Goal: Transaction & Acquisition: Purchase product/service

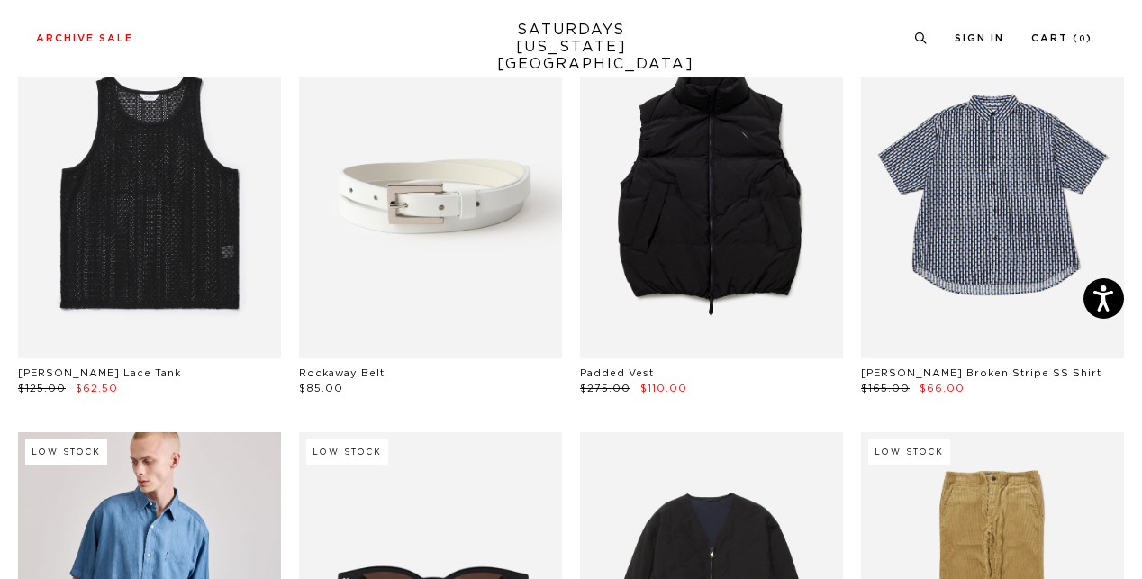
scroll to position [559, 0]
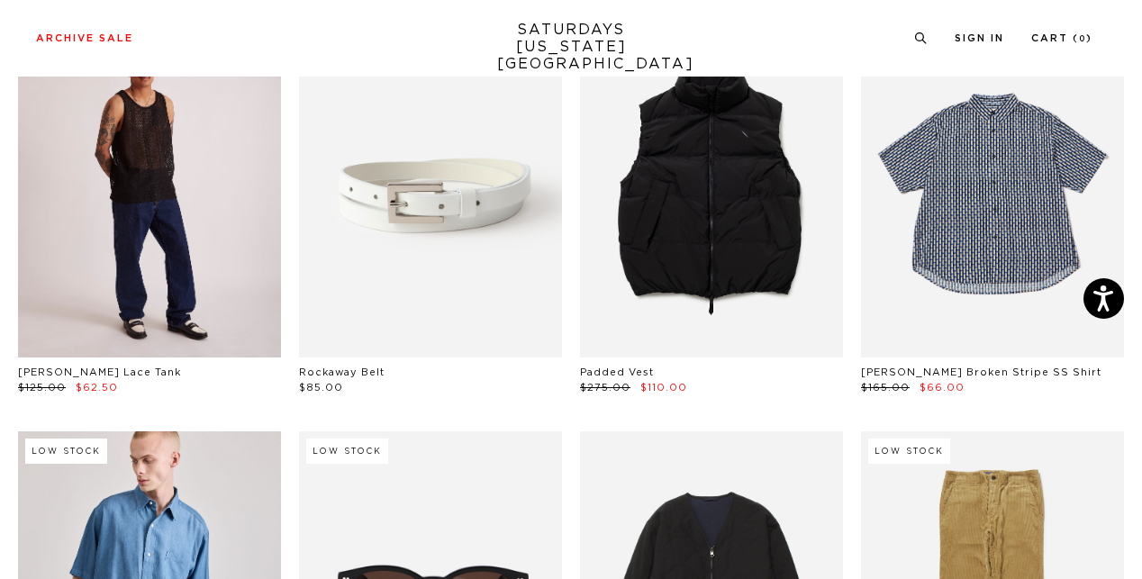
click at [137, 223] on link at bounding box center [149, 193] width 263 height 329
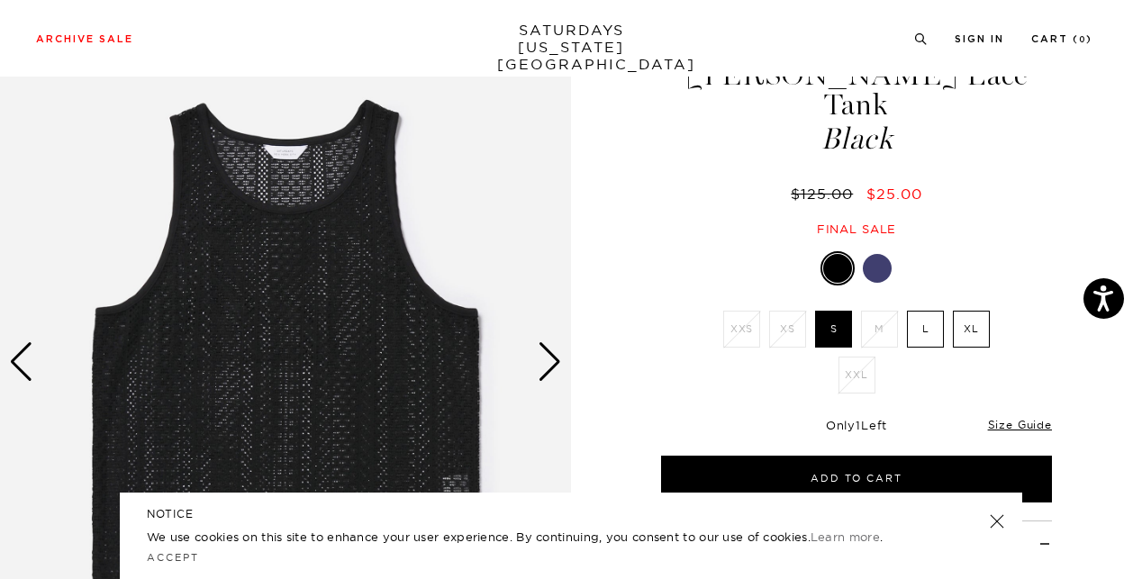
scroll to position [87, 0]
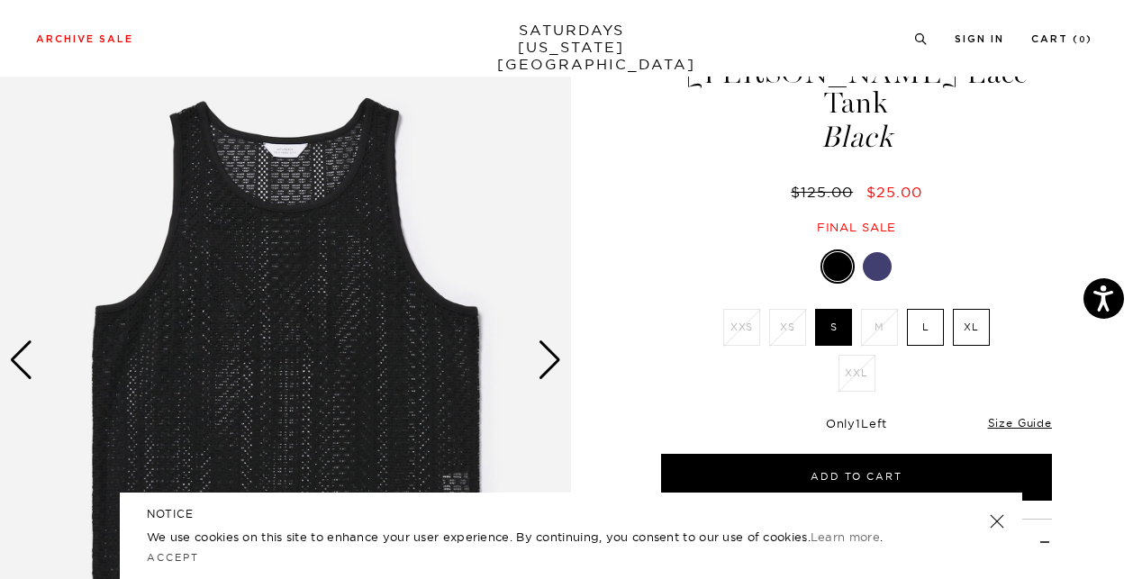
click at [553, 359] on div "Next slide" at bounding box center [550, 361] width 24 height 40
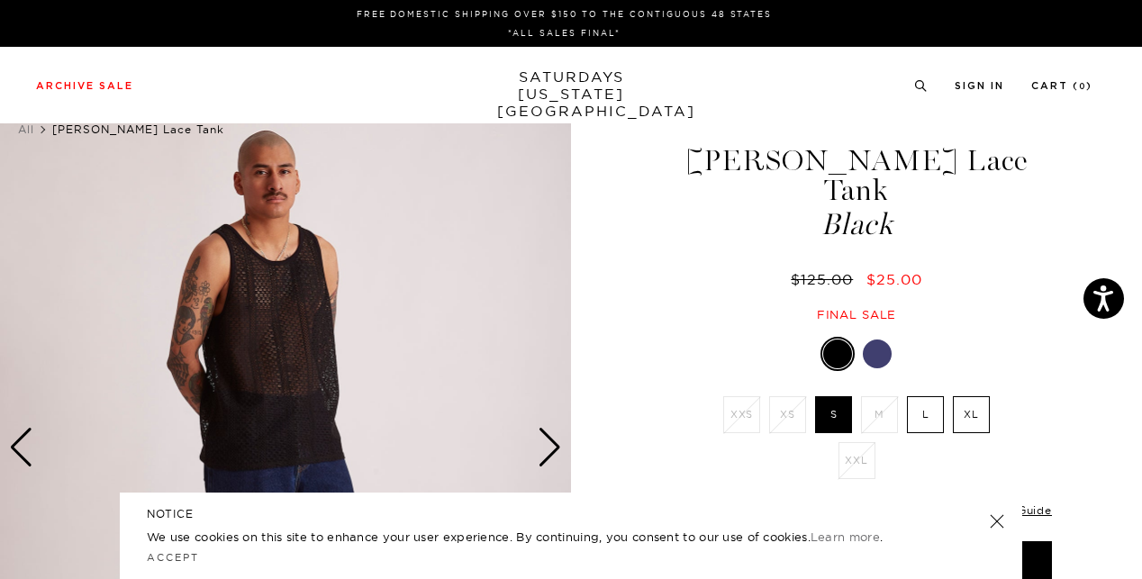
scroll to position [1, 0]
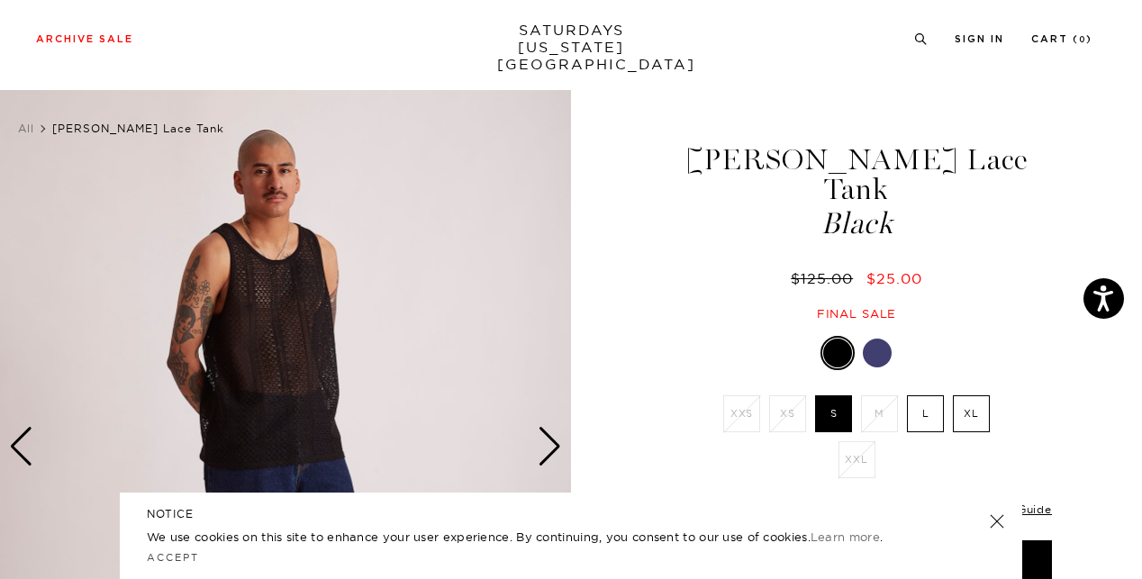
click at [553, 441] on div "Next slide" at bounding box center [550, 447] width 24 height 40
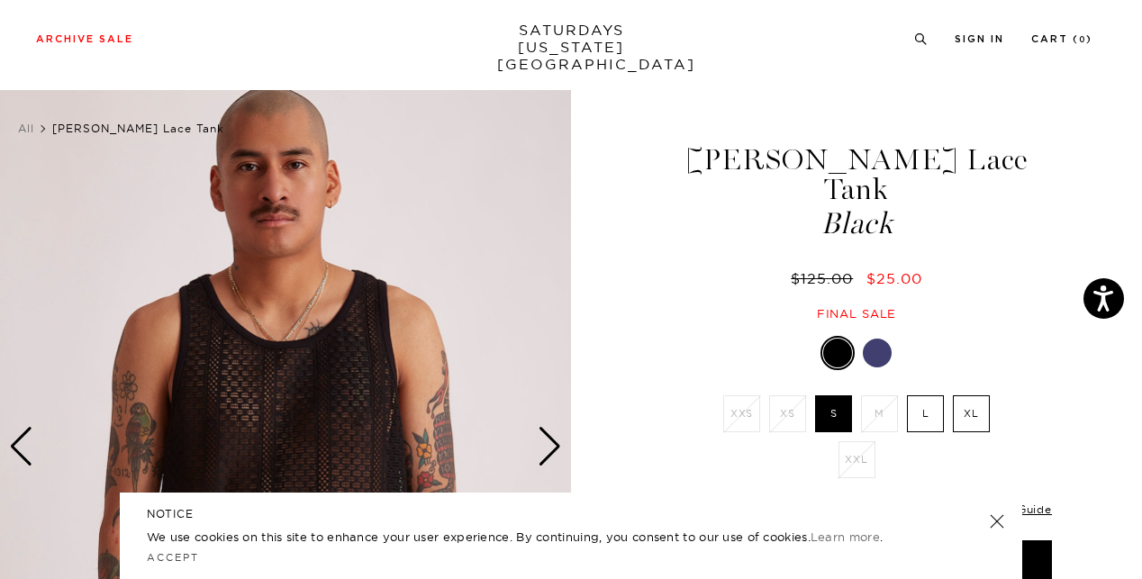
click at [553, 441] on div "Next slide" at bounding box center [550, 447] width 24 height 40
